Goal: Transaction & Acquisition: Purchase product/service

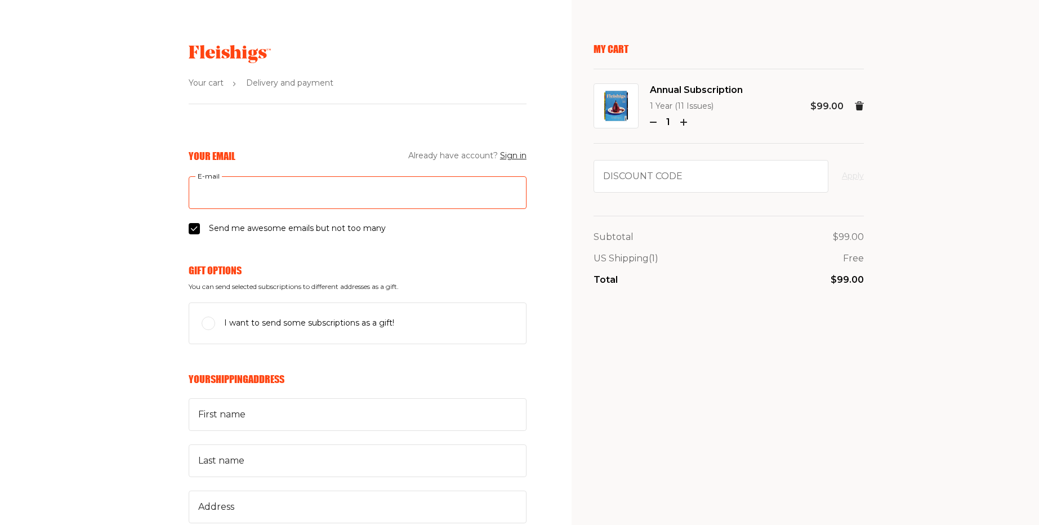
click at [233, 195] on input "E-mail" at bounding box center [358, 192] width 338 height 33
type input "[PERSON_NAME][EMAIL_ADDRESS][PERSON_NAME][DOMAIN_NAME]"
click at [266, 189] on input "mariusz.niemiec@widelab.co" at bounding box center [358, 192] width 338 height 33
click at [270, 191] on input "mariusz.niemiec@widelab.co" at bounding box center [358, 192] width 338 height 33
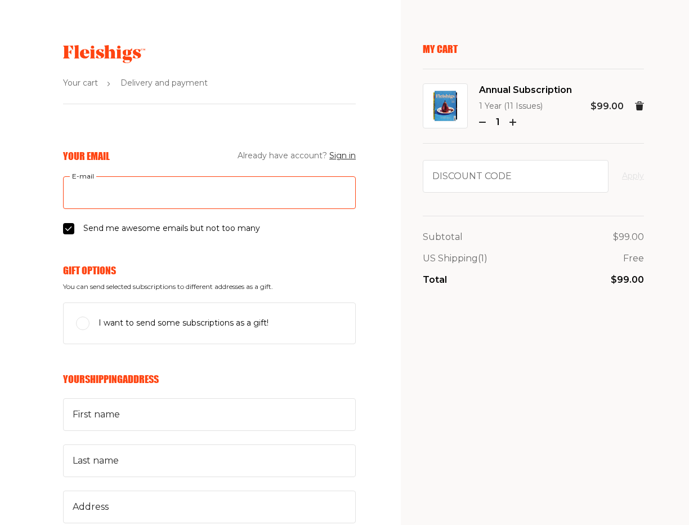
click at [128, 192] on input "E-mail" at bounding box center [209, 192] width 293 height 33
type input "test@example.us"
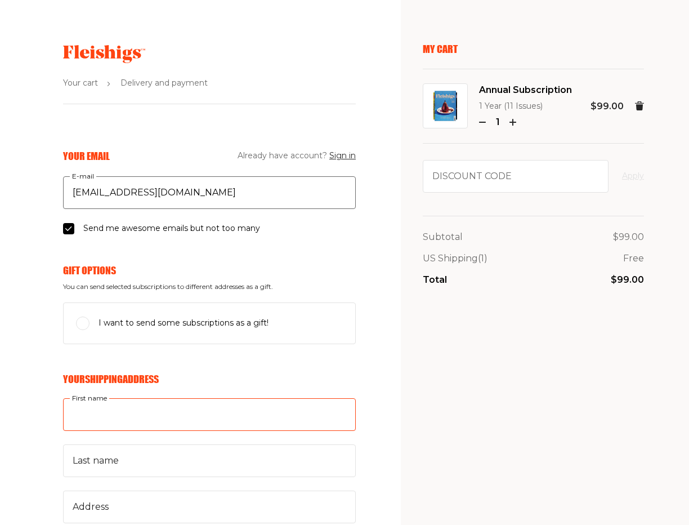
type input "Jon"
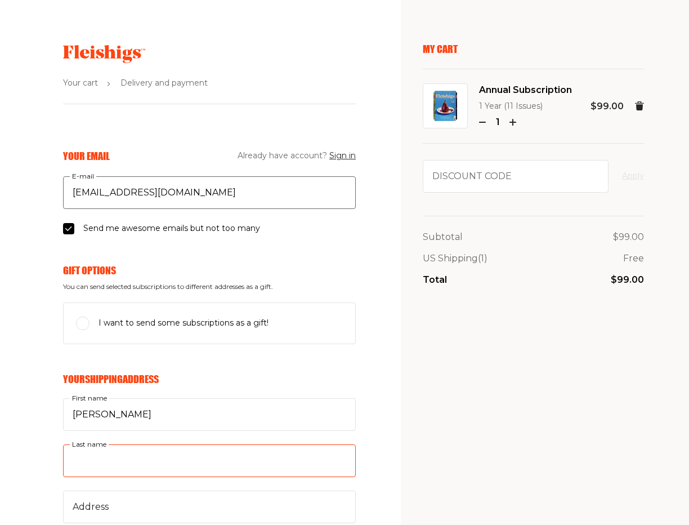
type input "Doe"
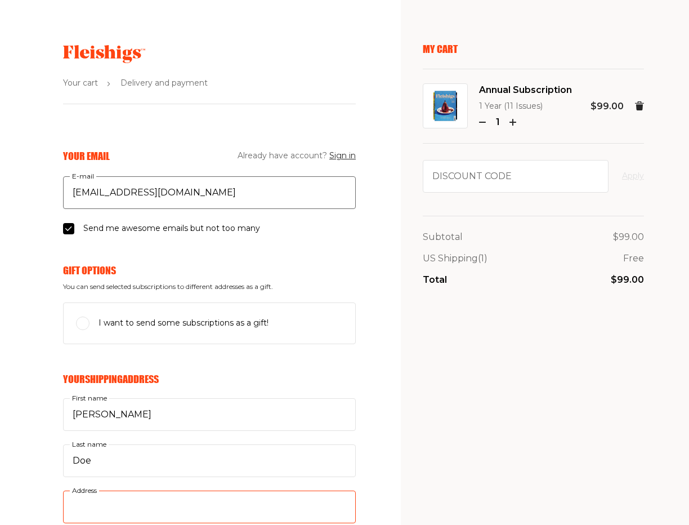
type input "[STREET_ADDRESS]"
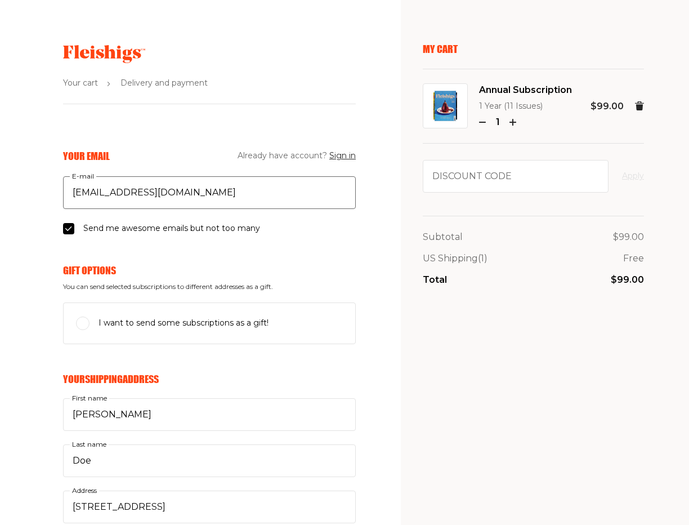
type input "6019521325"
type input "94043"
type input "Mountain View"
select select "US"
select select "[US_STATE]"
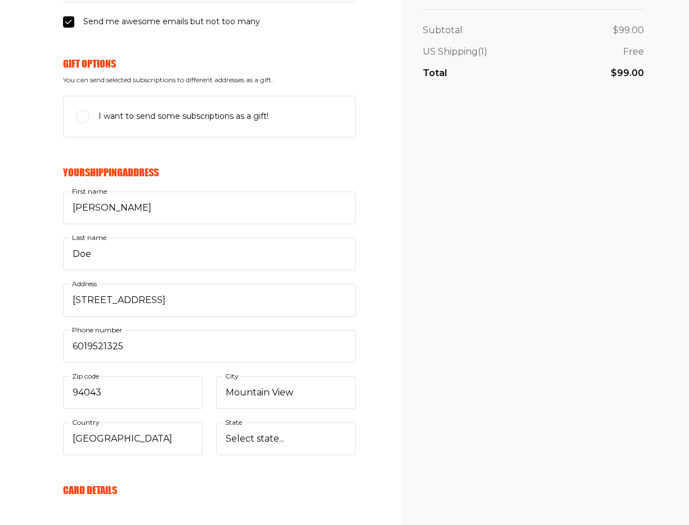
scroll to position [338, 0]
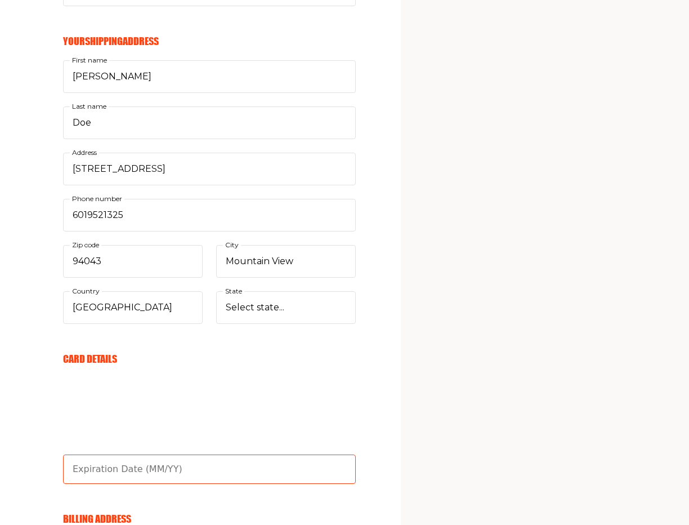
click at [82, 459] on input "text" at bounding box center [209, 468] width 293 height 29
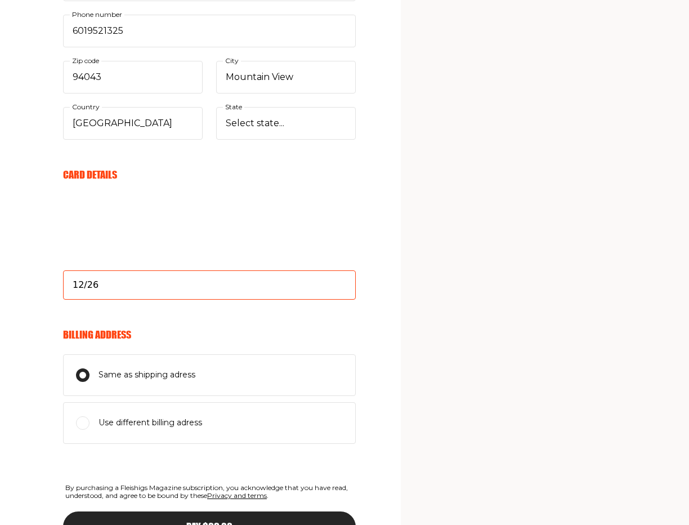
scroll to position [541, 0]
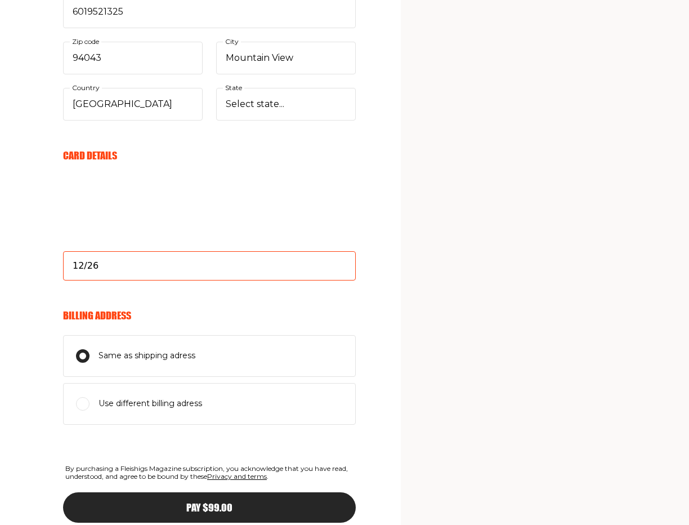
type input "12/26"
click at [477, 385] on div "My Cart Annual Subscription 1 Year (11 Issues) 1 $99.00 Discount code Apply Sub…" at bounding box center [533, 38] width 221 height 1073
click at [215, 512] on button "Pay $99.00" at bounding box center [209, 507] width 293 height 30
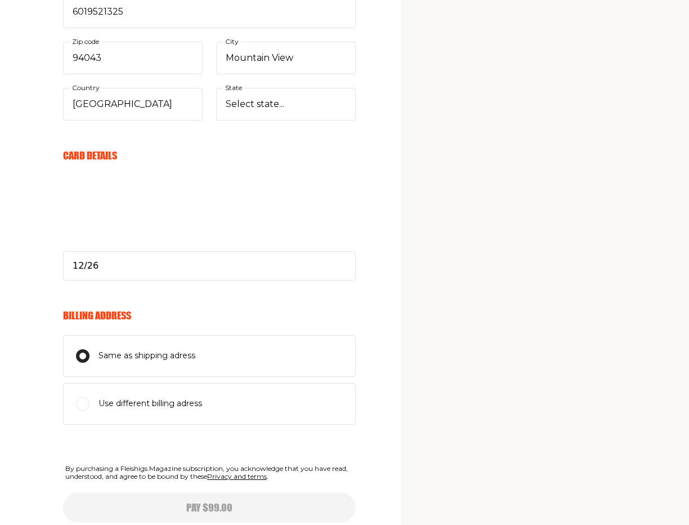
select select
type input "12/26"
select select
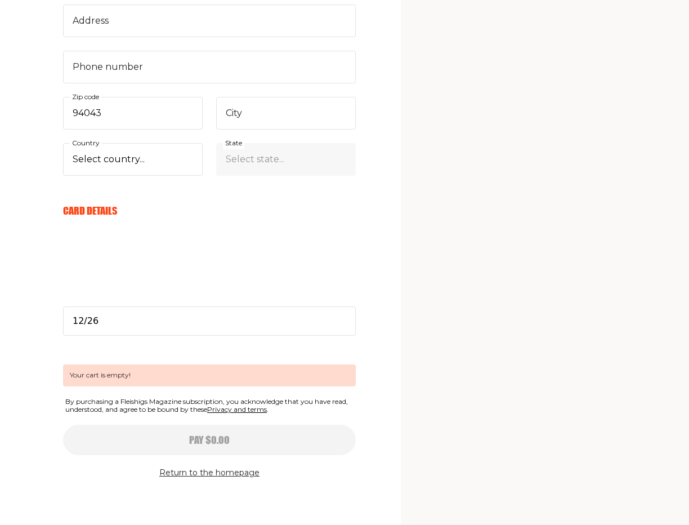
scroll to position [377, 0]
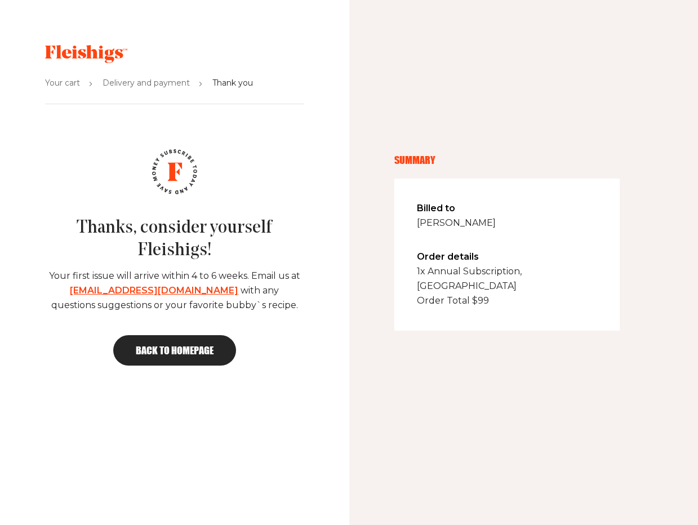
click at [83, 46] on icon at bounding box center [86, 54] width 82 height 18
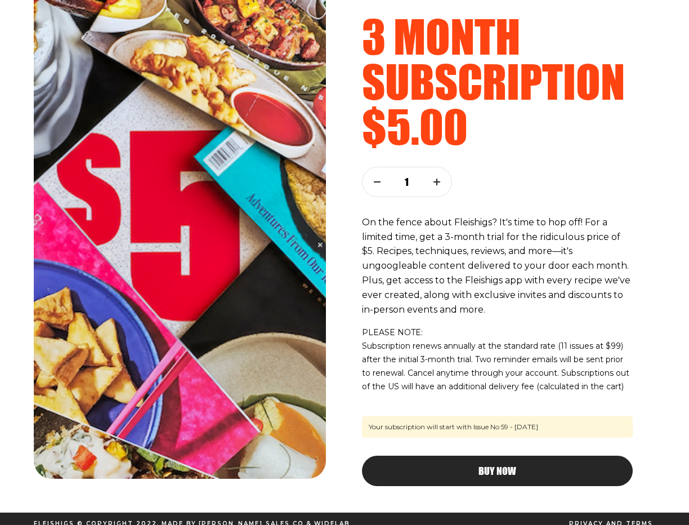
scroll to position [90, 0]
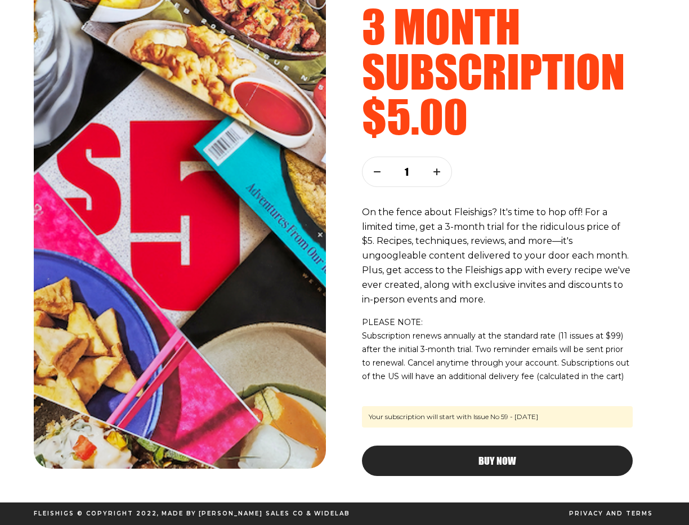
click at [496, 456] on span "Buy Now" at bounding box center [498, 450] width 38 height 10
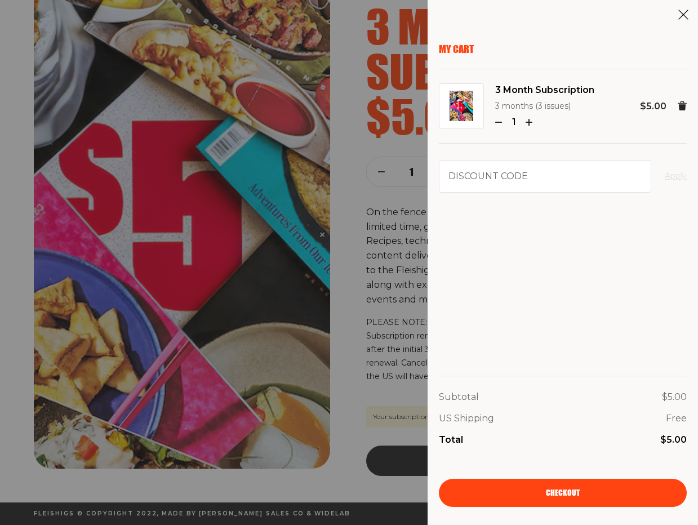
click at [336, 209] on div "My Cart 3 Month Subscription 3 months (3 issues) 1 $5.00 Discount code Apply Su…" at bounding box center [349, 262] width 698 height 525
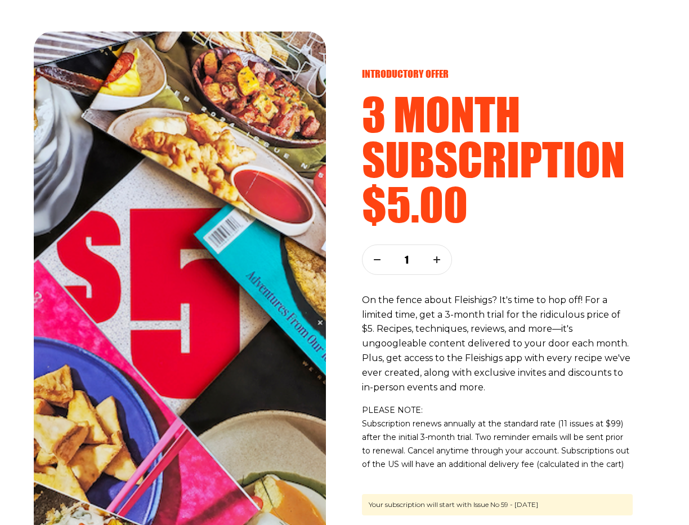
scroll to position [0, 0]
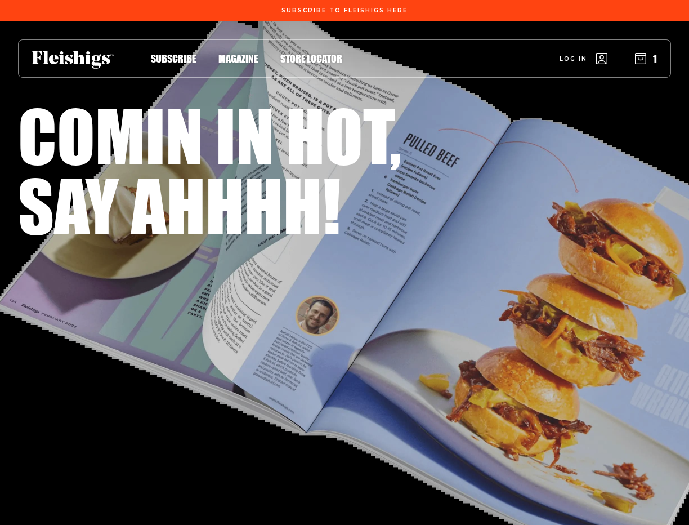
click at [640, 59] on icon "button" at bounding box center [640, 58] width 11 height 11
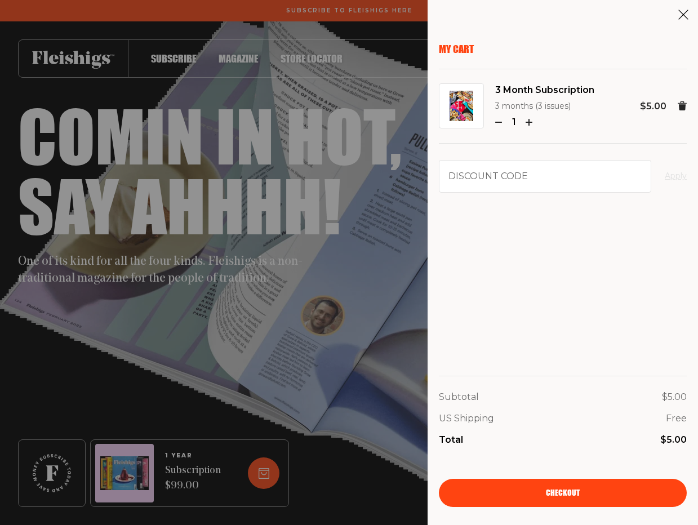
click at [532, 488] on link "Checkout" at bounding box center [563, 493] width 248 height 28
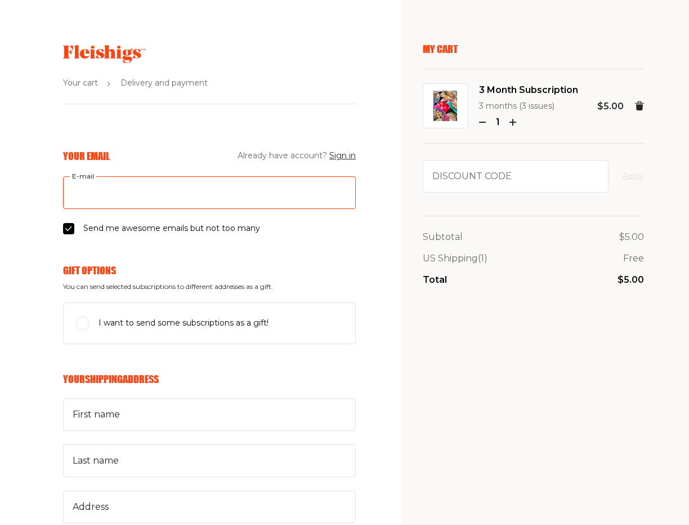
click at [131, 193] on input "E-mail" at bounding box center [209, 192] width 293 height 33
type input "test@example.us"
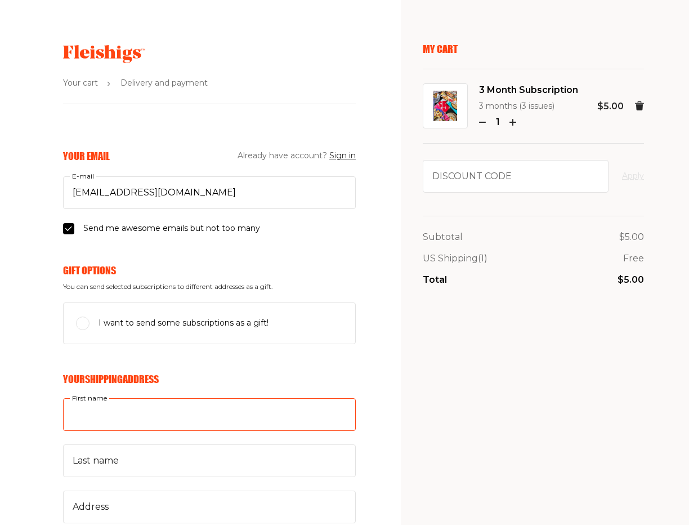
type input "Jon"
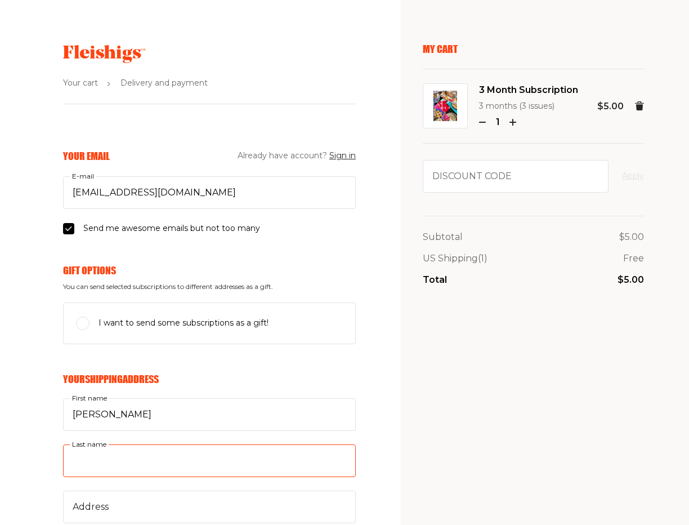
type input "Doe"
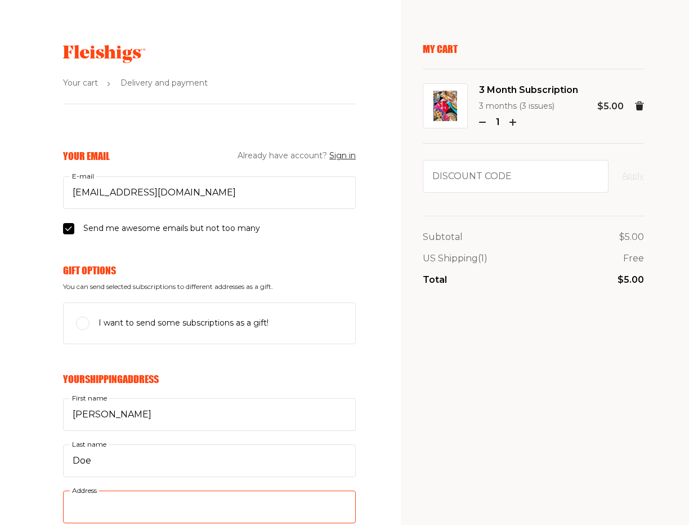
type input "1600 Fake Street, Apartment 1"
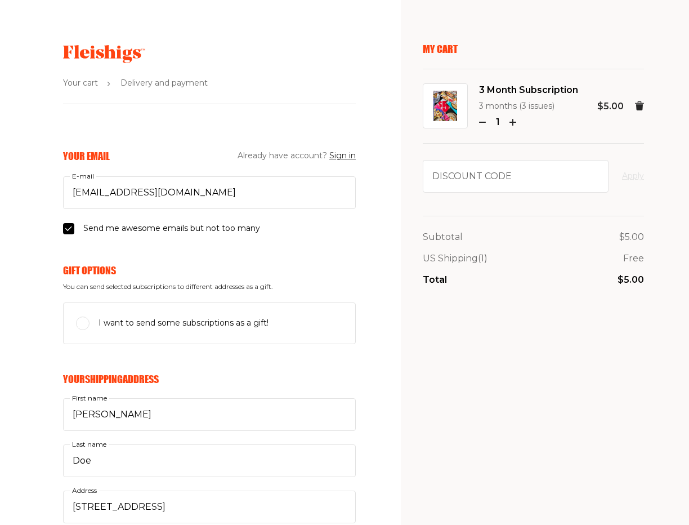
type input "6019521325"
type input "94043"
type input "Mountain View"
select select "US"
select select "[US_STATE]"
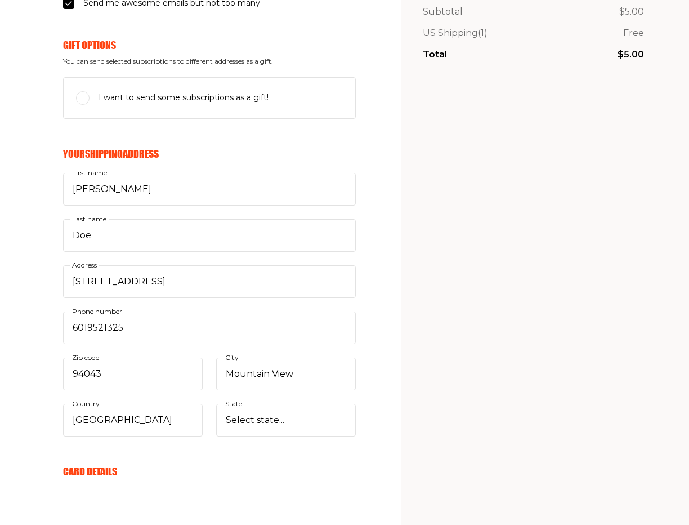
scroll to position [338, 0]
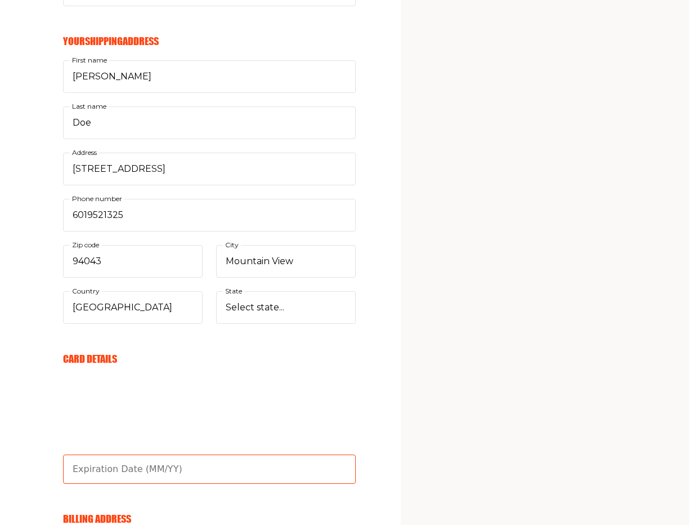
click at [91, 472] on input "text" at bounding box center [209, 468] width 293 height 29
type input "12/26"
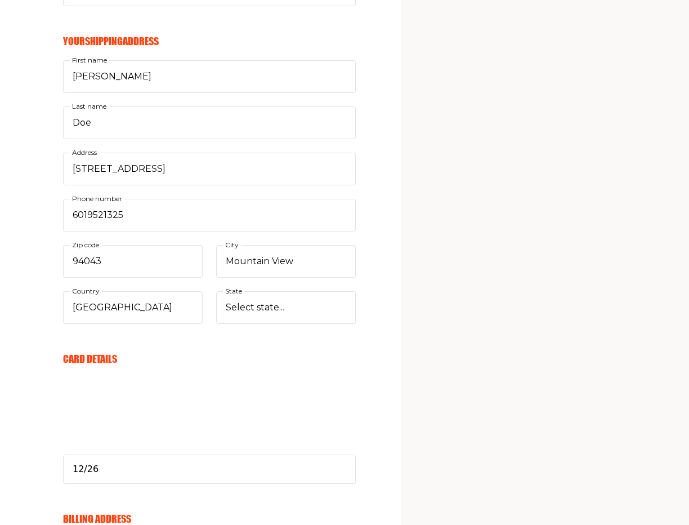
click at [25, 440] on form "Your Email Already have account? Sign in test@example.us E-mail Send me awesome…" at bounding box center [187, 303] width 338 height 984
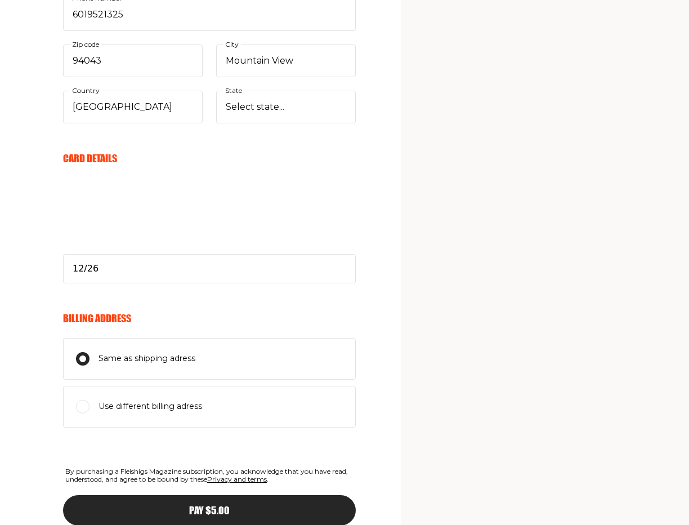
scroll to position [609, 0]
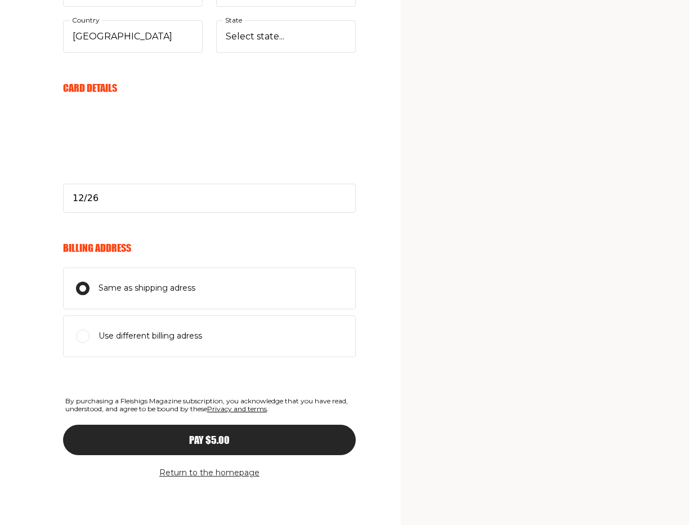
click at [229, 435] on span "Pay $5.00" at bounding box center [209, 430] width 41 height 10
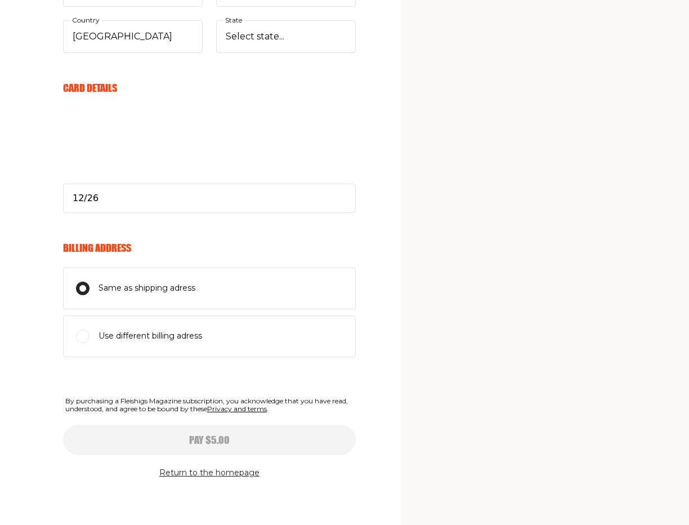
select select
type input "12/26"
select select
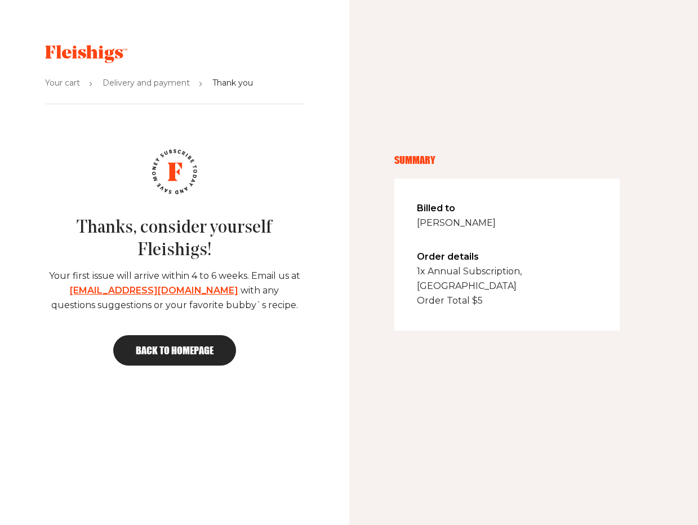
click at [100, 46] on icon at bounding box center [86, 54] width 82 height 18
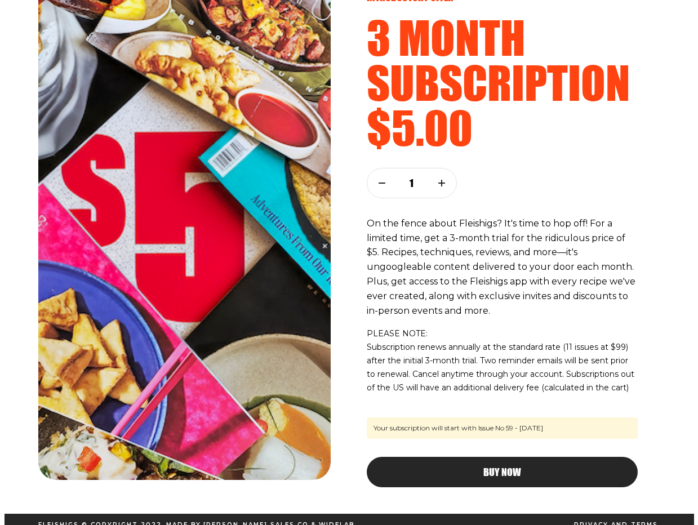
scroll to position [90, 0]
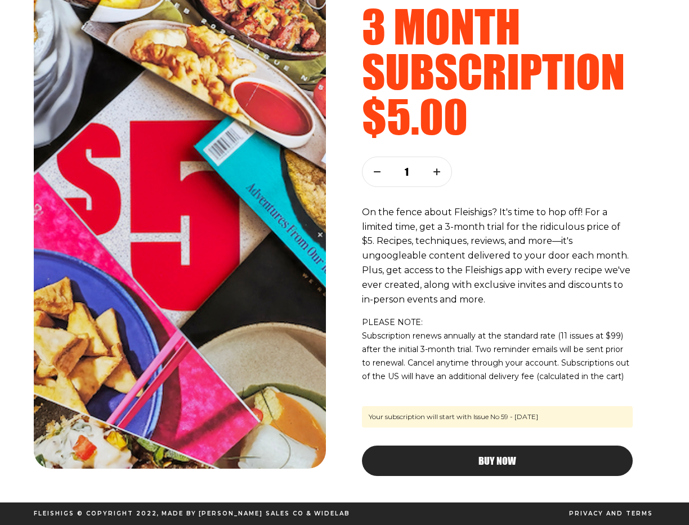
click at [487, 456] on span "Buy Now" at bounding box center [498, 450] width 38 height 10
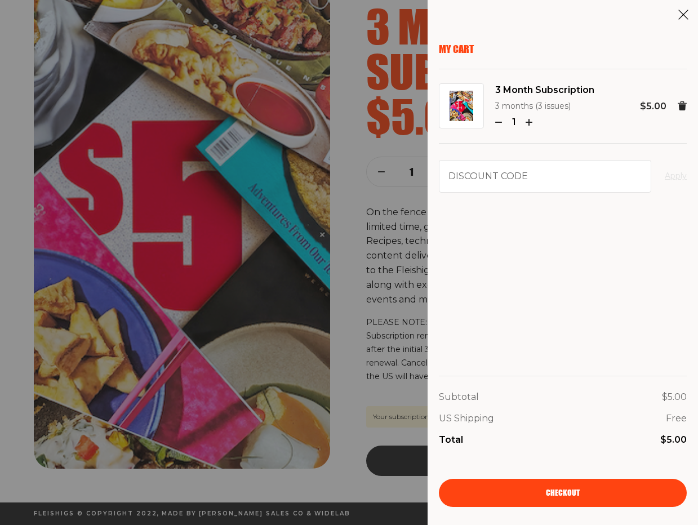
click at [523, 499] on link "Checkout" at bounding box center [563, 493] width 248 height 28
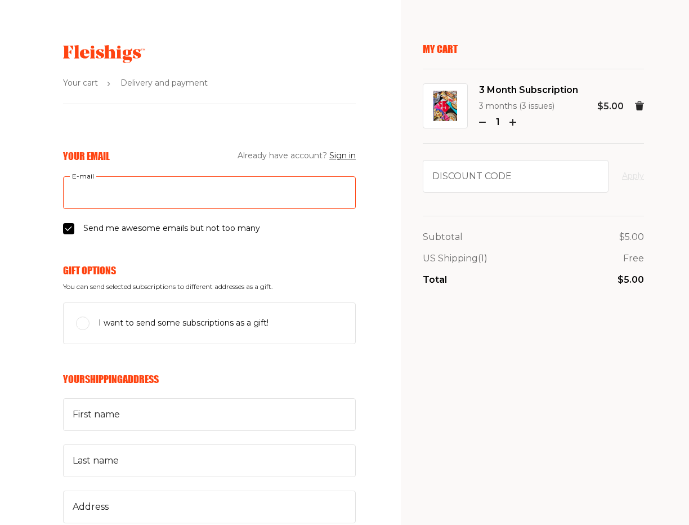
click at [118, 196] on input "E-mail" at bounding box center [209, 192] width 293 height 33
type input "[EMAIL_ADDRESS][DOMAIN_NAME]"
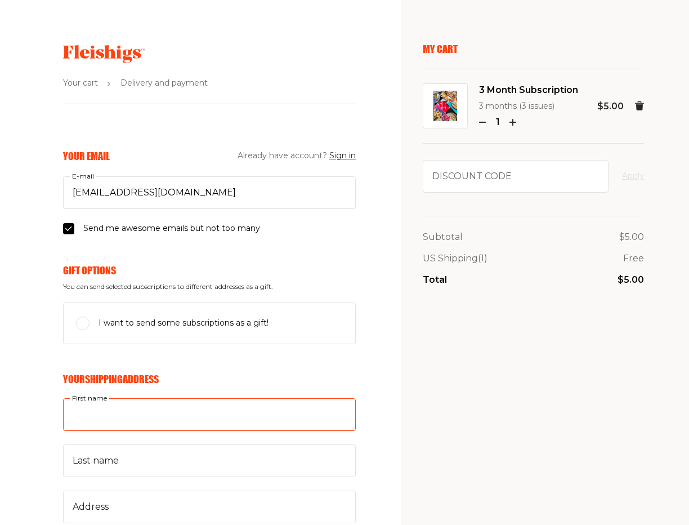
type input "[PERSON_NAME]"
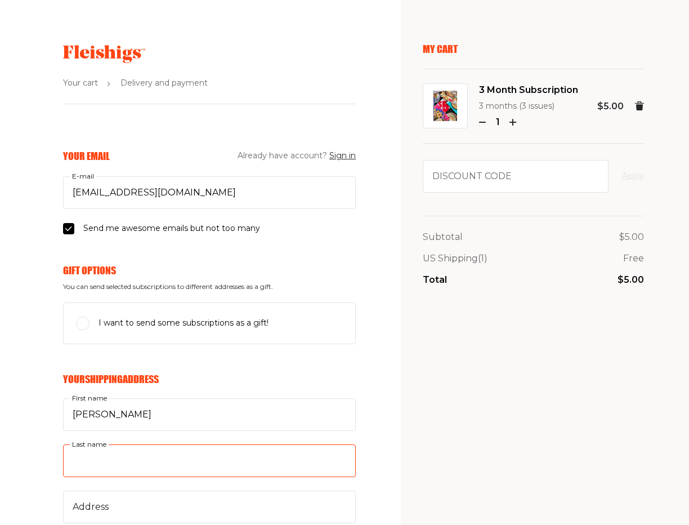
type input "Doe"
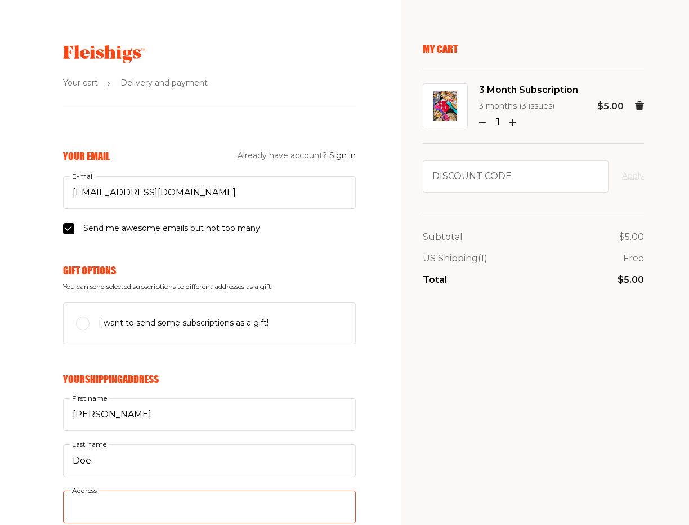
type input "[STREET_ADDRESS]"
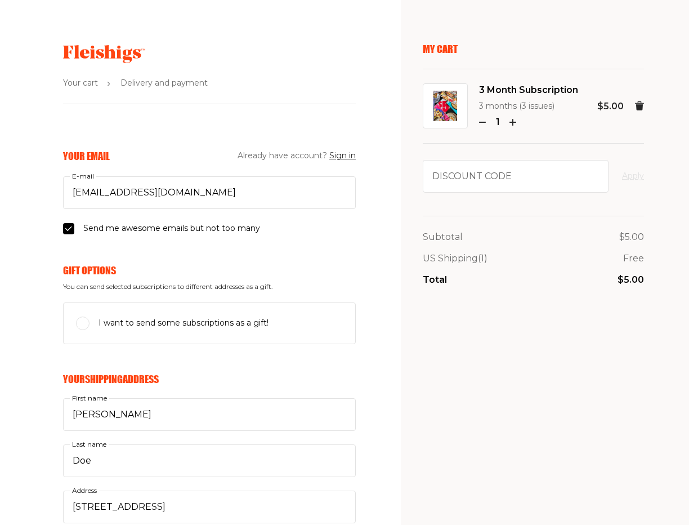
type input "6019521325"
type input "94043"
type input "Mountain View"
select select "US"
select select "[US_STATE]"
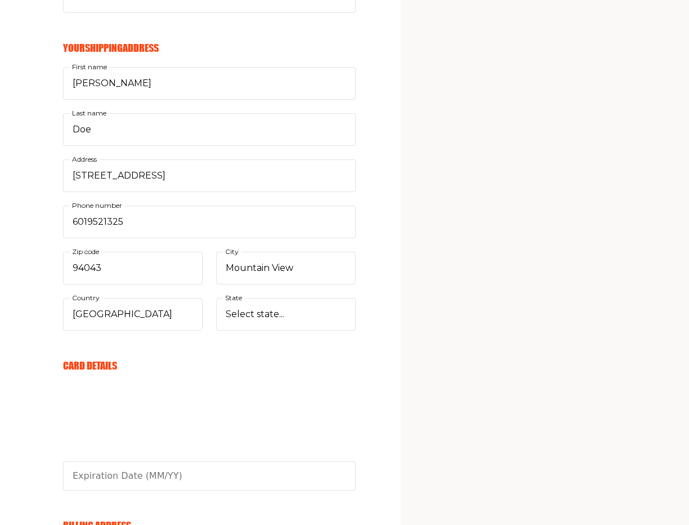
scroll to position [338, 0]
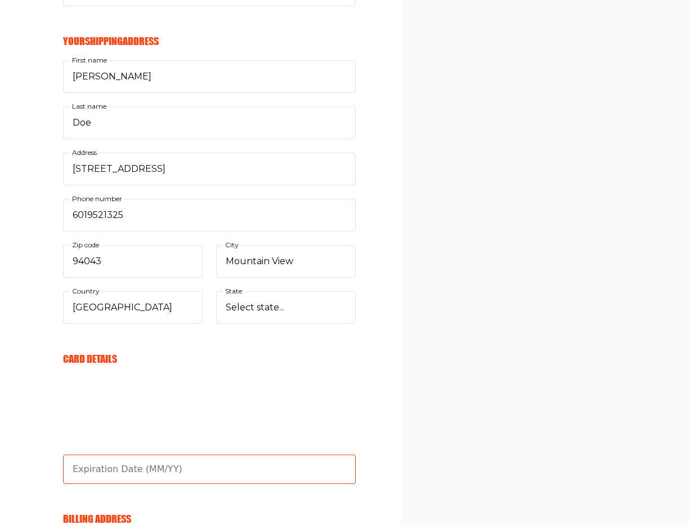
click at [87, 474] on input "text" at bounding box center [209, 468] width 293 height 29
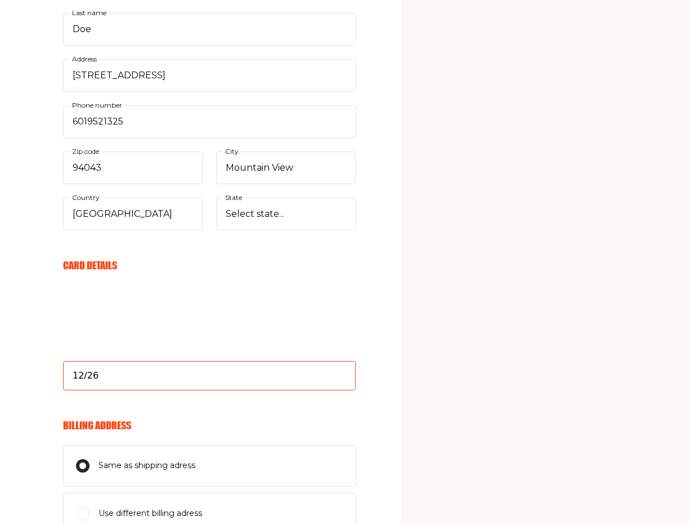
scroll to position [541, 0]
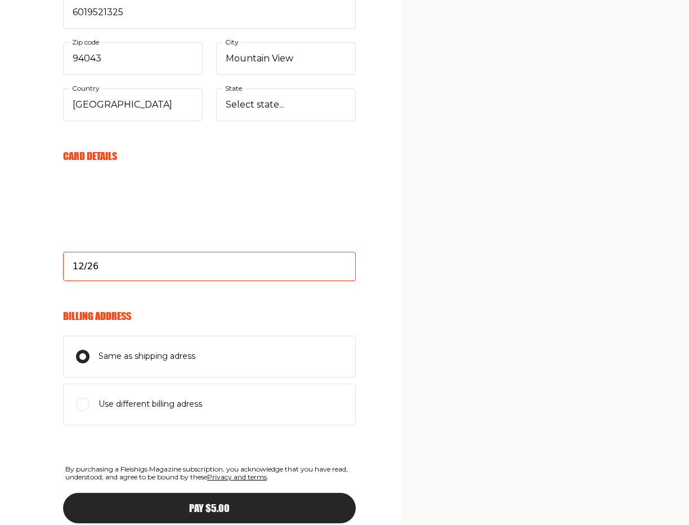
type input "12/26"
click at [179, 501] on button "Pay $5.00" at bounding box center [209, 508] width 293 height 30
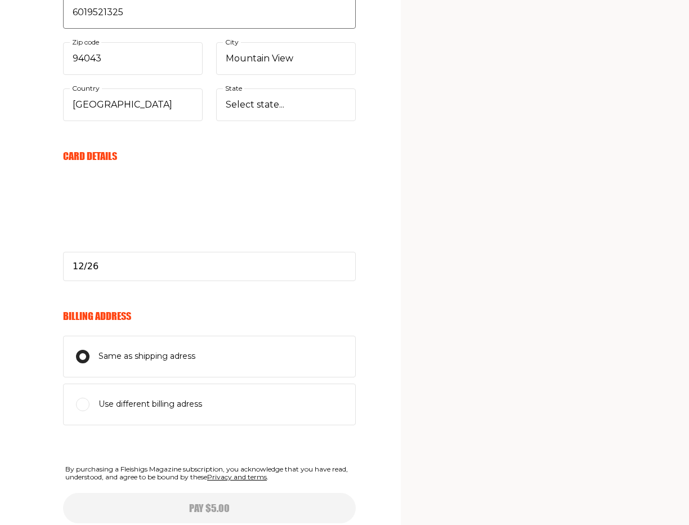
select select
type input "12/26"
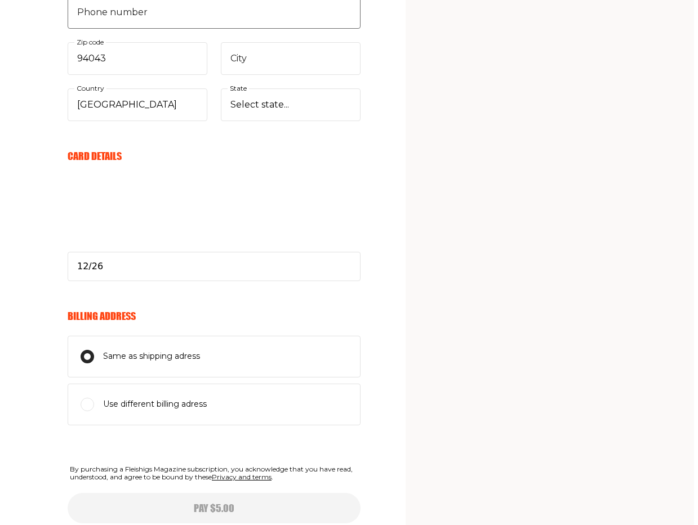
scroll to position [0, 0]
